Goal: Task Accomplishment & Management: Manage account settings

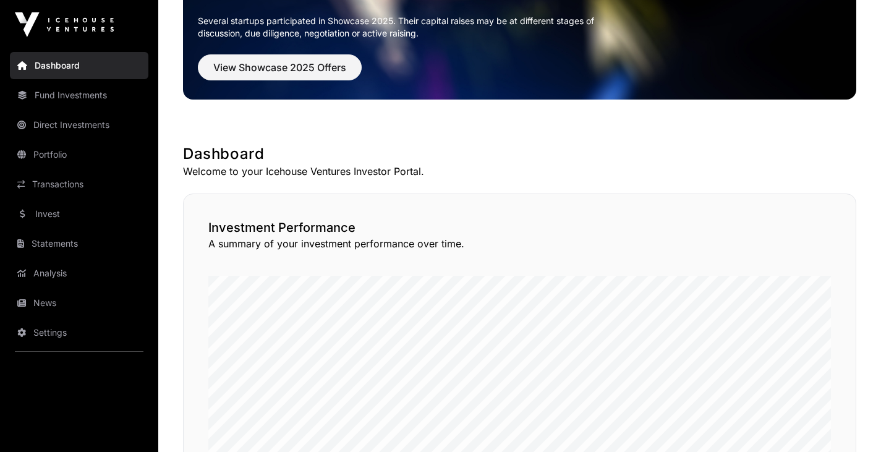
scroll to position [108, 0]
click at [77, 124] on link "Direct Investments" at bounding box center [79, 124] width 138 height 27
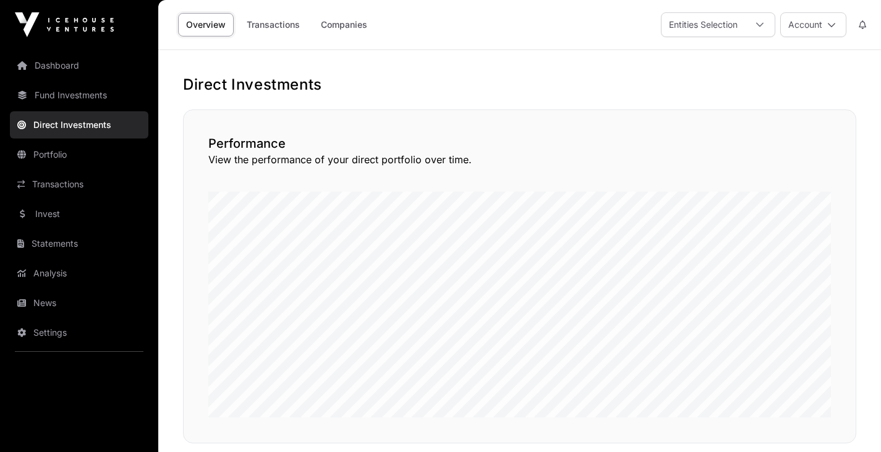
click at [264, 32] on link "Transactions" at bounding box center [273, 24] width 69 height 23
click at [837, 20] on button "Account" at bounding box center [813, 24] width 66 height 25
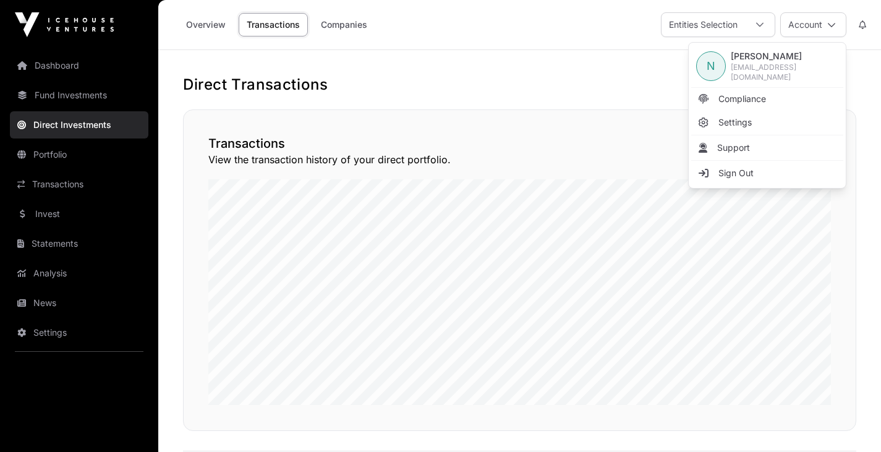
click at [736, 167] on span "Sign Out" at bounding box center [735, 173] width 35 height 12
